Goal: Task Accomplishment & Management: Manage account settings

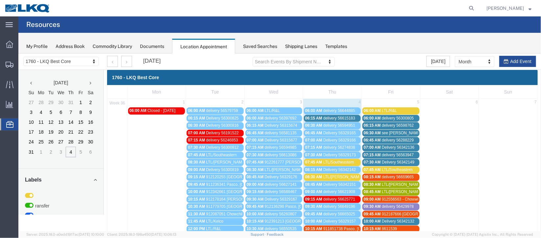
scroll to position [98, 0]
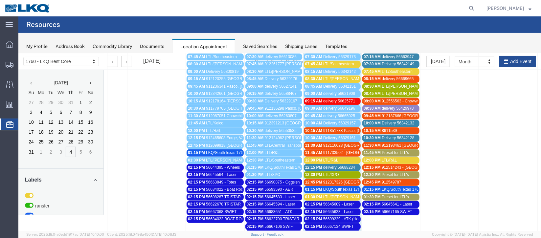
click at [331, 152] on span "911733502 - Lavonia, GA" at bounding box center [376, 152] width 106 height 5
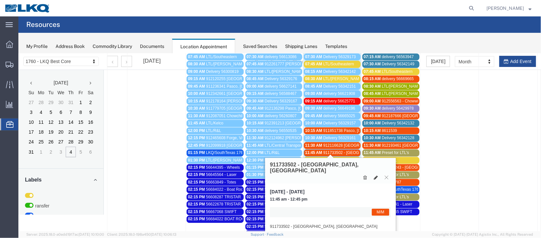
click at [374, 175] on icon at bounding box center [375, 177] width 4 height 5
select select "1"
select select "24"
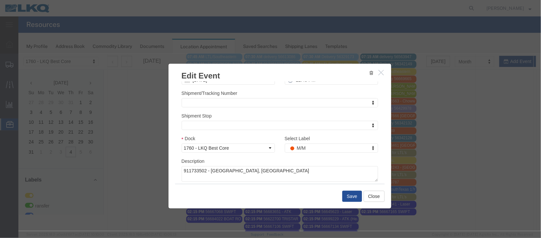
scroll to position [80, 0]
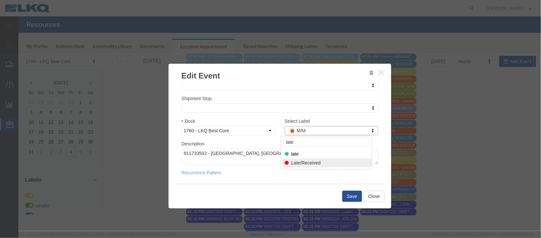
type input "late"
select select "160"
drag, startPoint x: 350, startPoint y: 196, endPoint x: 354, endPoint y: 196, distance: 4.0
click at [353, 196] on button "Save" at bounding box center [352, 195] width 20 height 11
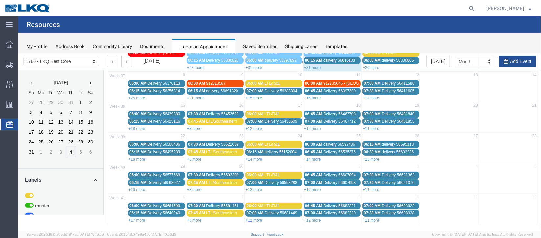
scroll to position [0, 0]
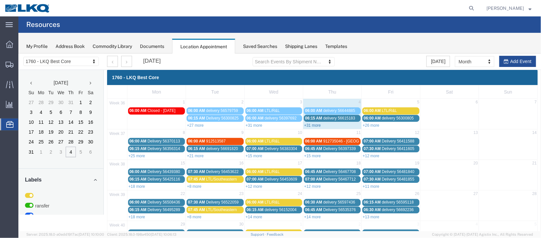
click at [306, 125] on link "+31 more" at bounding box center [312, 125] width 17 height 5
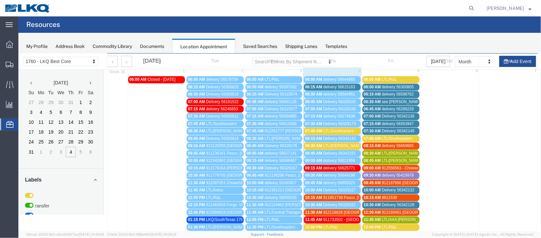
scroll to position [98, 0]
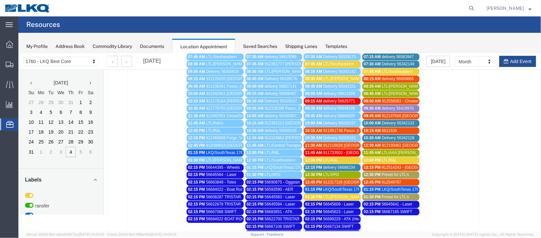
click at [341, 151] on span "911733502 - Lavonia, GA" at bounding box center [376, 152] width 106 height 5
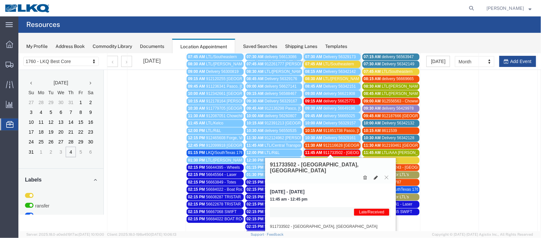
click at [377, 174] on button at bounding box center [375, 177] width 9 height 7
select select "1"
select select "160"
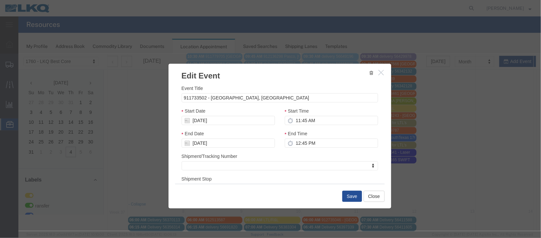
scroll to position [246, 0]
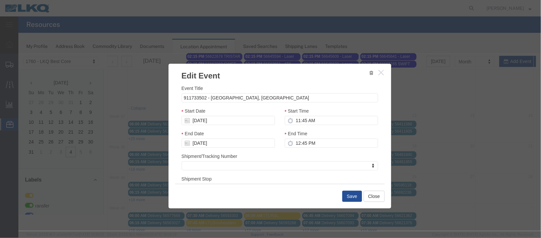
click at [382, 71] on button "button" at bounding box center [381, 72] width 8 height 8
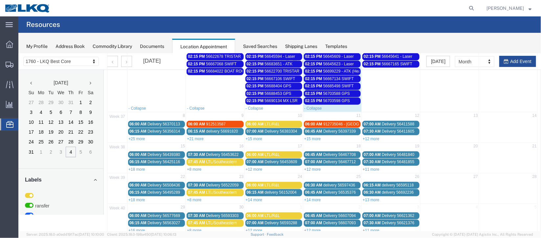
scroll to position [98, 0]
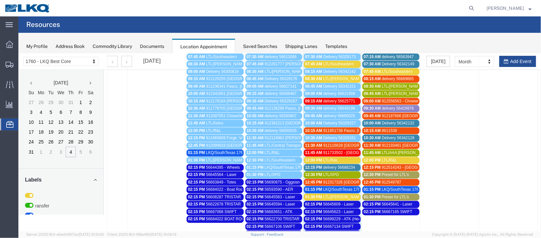
click at [330, 151] on span "911733502 - Lavonia, GA" at bounding box center [376, 152] width 106 height 5
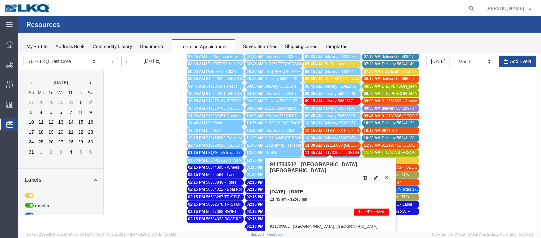
click at [374, 175] on icon at bounding box center [375, 177] width 4 height 5
select select "1"
select select "160"
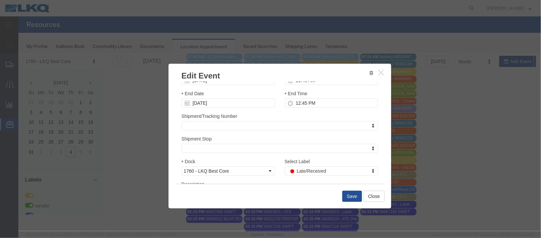
scroll to position [80, 0]
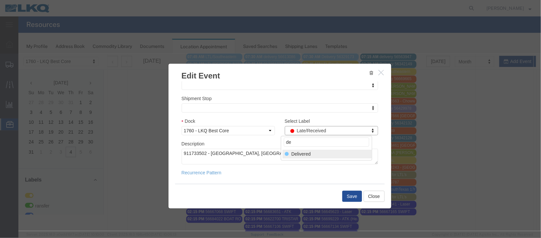
type input "de"
select select "40"
drag, startPoint x: 347, startPoint y: 196, endPoint x: 352, endPoint y: 193, distance: 5.5
click at [348, 196] on button "Save" at bounding box center [352, 195] width 20 height 11
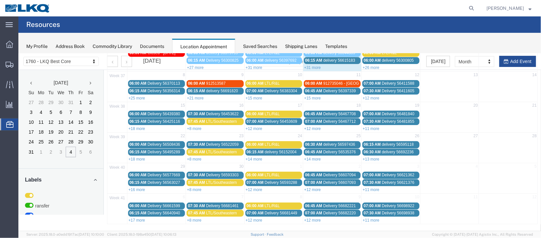
scroll to position [0, 0]
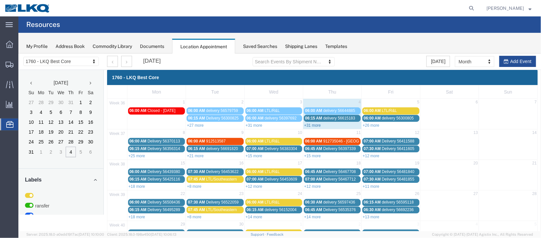
click at [308, 124] on link "+31 more" at bounding box center [312, 125] width 17 height 5
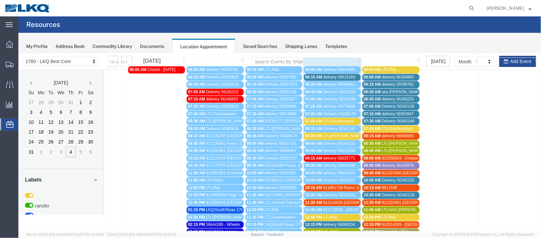
scroll to position [98, 0]
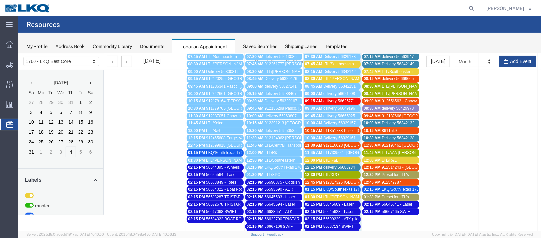
click at [329, 128] on div "10:15 AM 911851738 Pasco, WA Swift" at bounding box center [332, 130] width 54 height 5
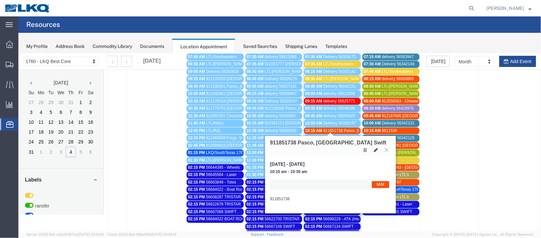
click at [374, 147] on icon at bounding box center [375, 149] width 4 height 5
select select "1"
select select "24"
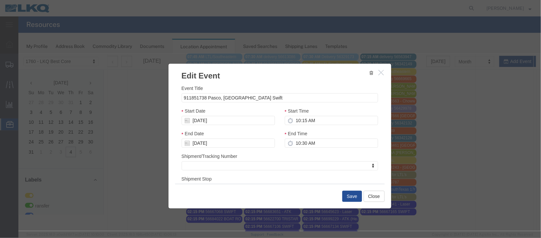
scroll to position [80, 0]
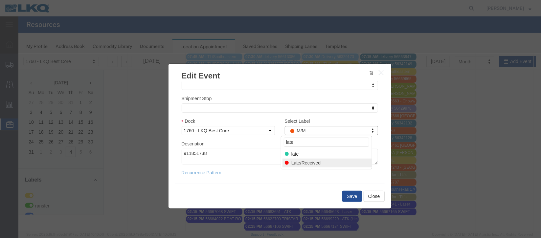
type input "late"
select select "160"
click at [356, 192] on button "Save" at bounding box center [352, 195] width 20 height 11
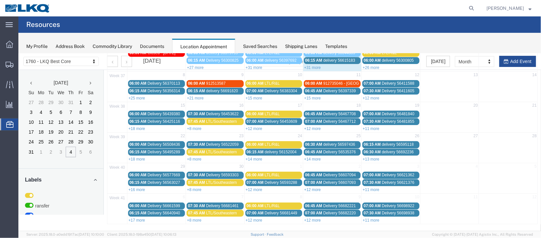
scroll to position [0, 0]
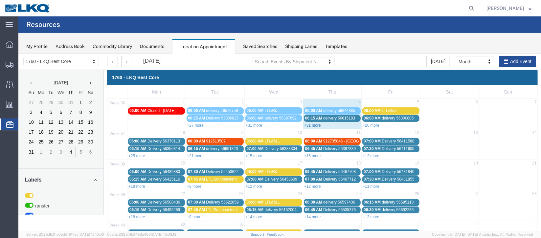
click at [311, 124] on link "+31 more" at bounding box center [312, 125] width 17 height 5
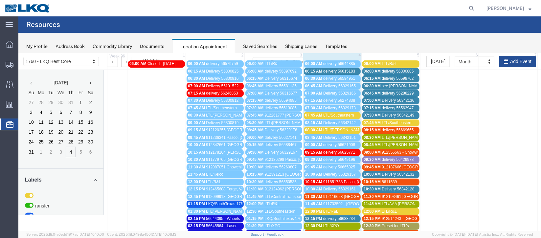
scroll to position [147, 0]
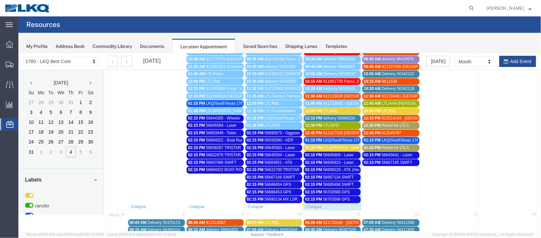
click at [320, 116] on div "12:15 PM delivery 56688234" at bounding box center [332, 118] width 54 height 5
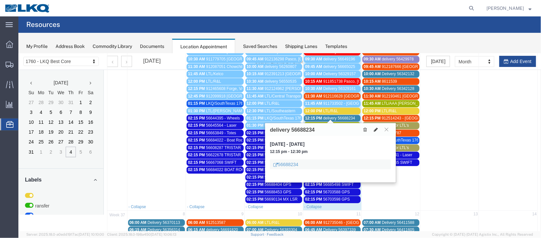
click at [373, 129] on icon at bounding box center [375, 129] width 4 height 5
select select "1"
select select
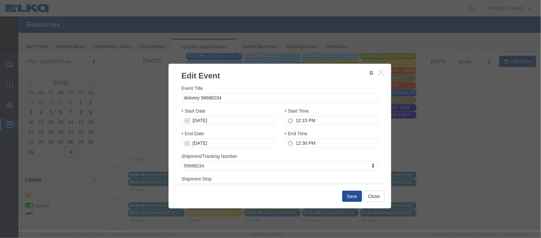
scroll to position [246, 0]
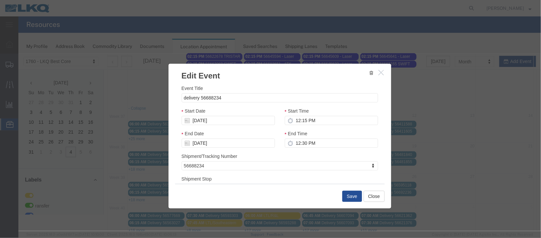
select select
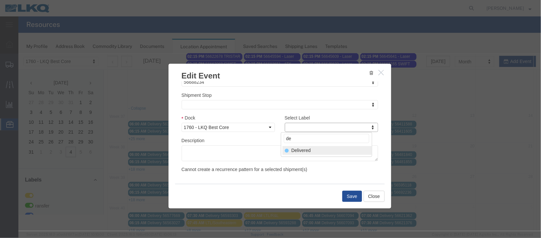
type input "de"
select select "40"
click at [345, 196] on button "Save" at bounding box center [352, 195] width 20 height 11
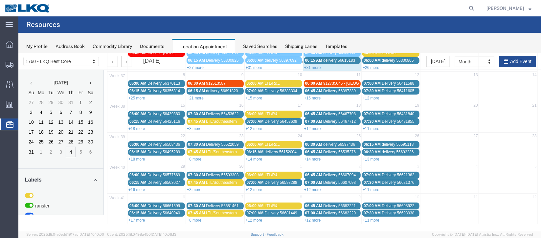
scroll to position [0, 0]
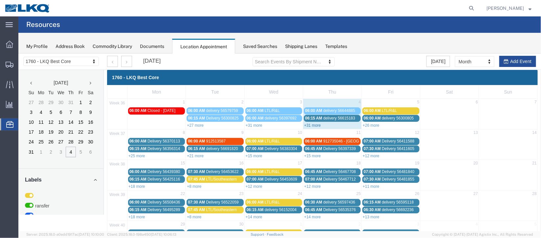
click at [312, 124] on link "+31 more" at bounding box center [312, 125] width 17 height 5
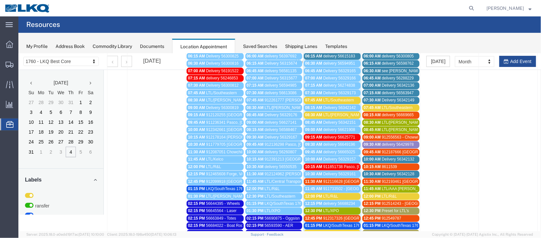
scroll to position [49, 0]
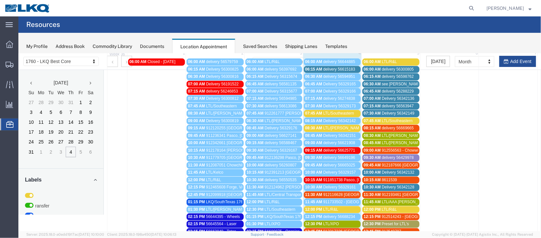
click at [327, 69] on span "delivery 56615183" at bounding box center [339, 69] width 32 height 5
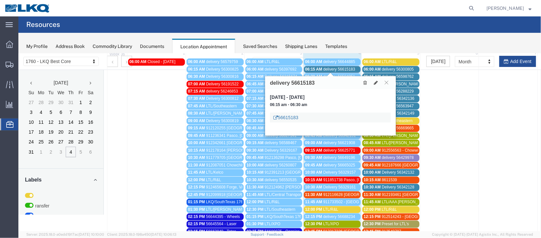
click at [293, 119] on link "56615183" at bounding box center [285, 117] width 25 height 7
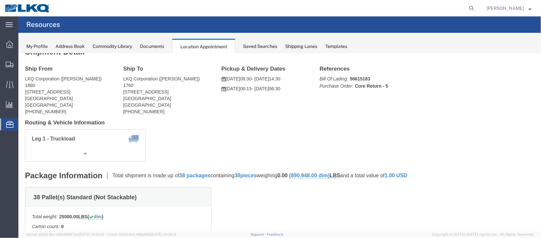
scroll to position [0, 0]
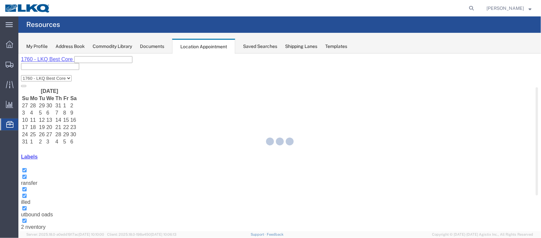
select select "27634"
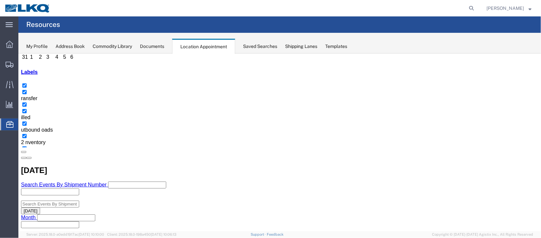
scroll to position [98, 0]
